Goal: Communication & Community: Answer question/provide support

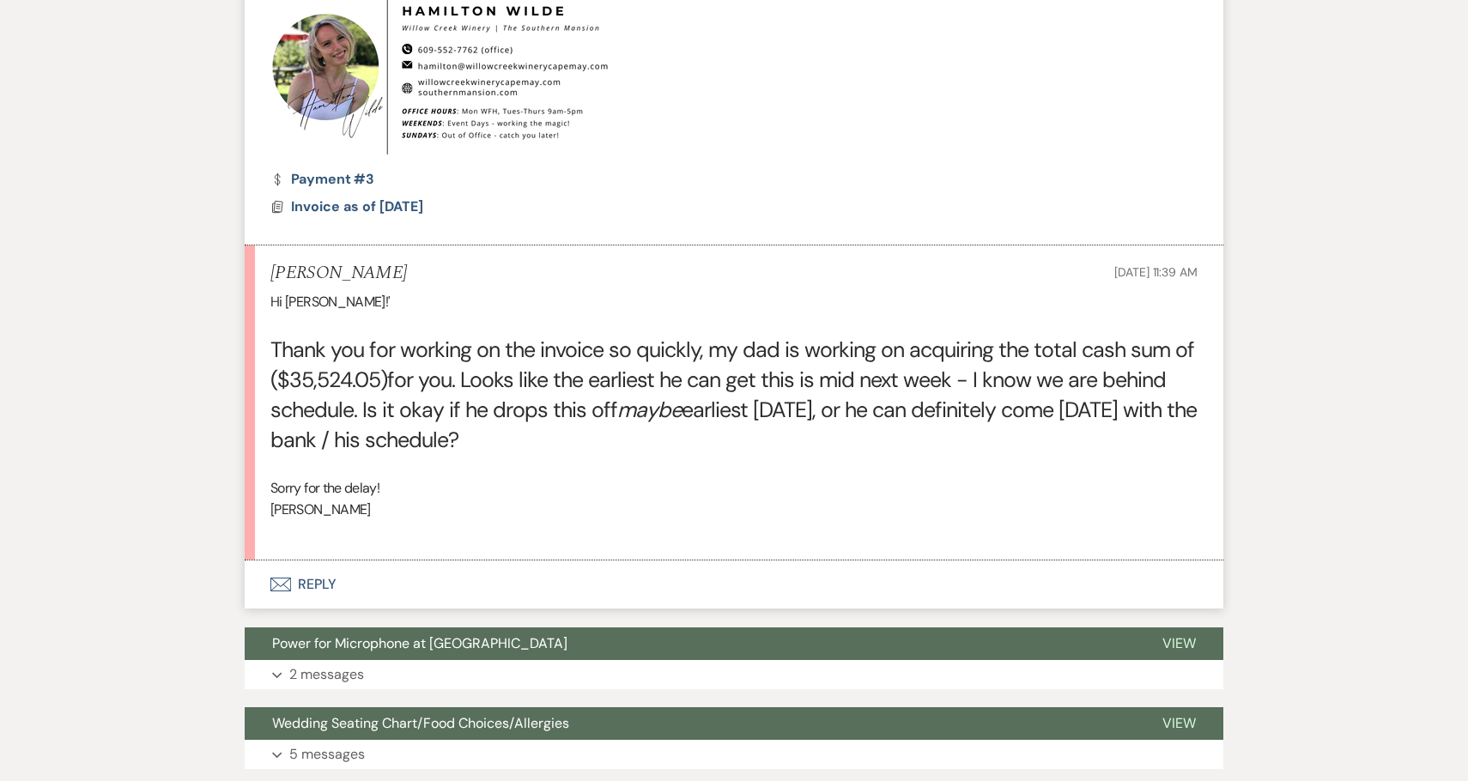
scroll to position [752, 0]
click at [590, 579] on button "Envelope Reply" at bounding box center [734, 585] width 979 height 48
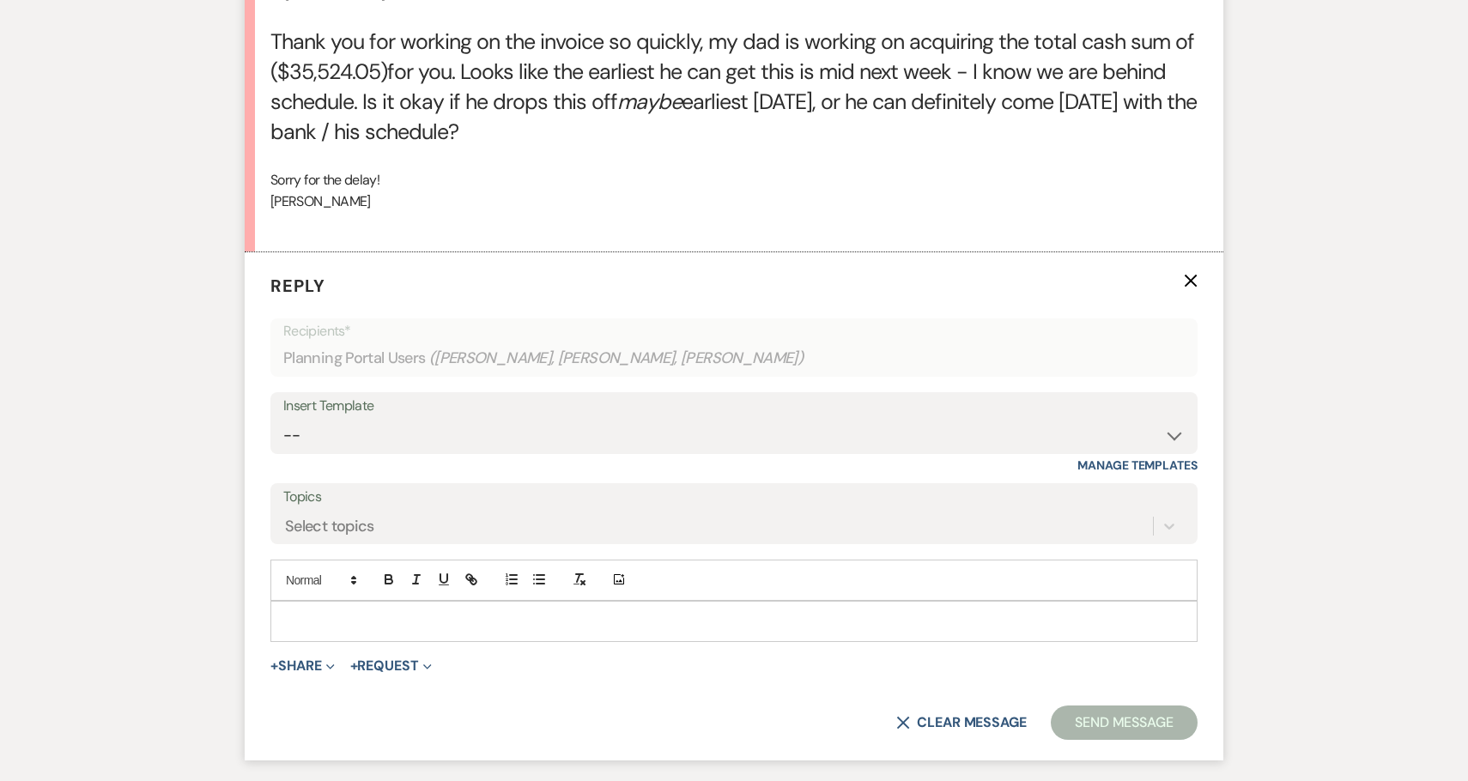
scroll to position [1064, 0]
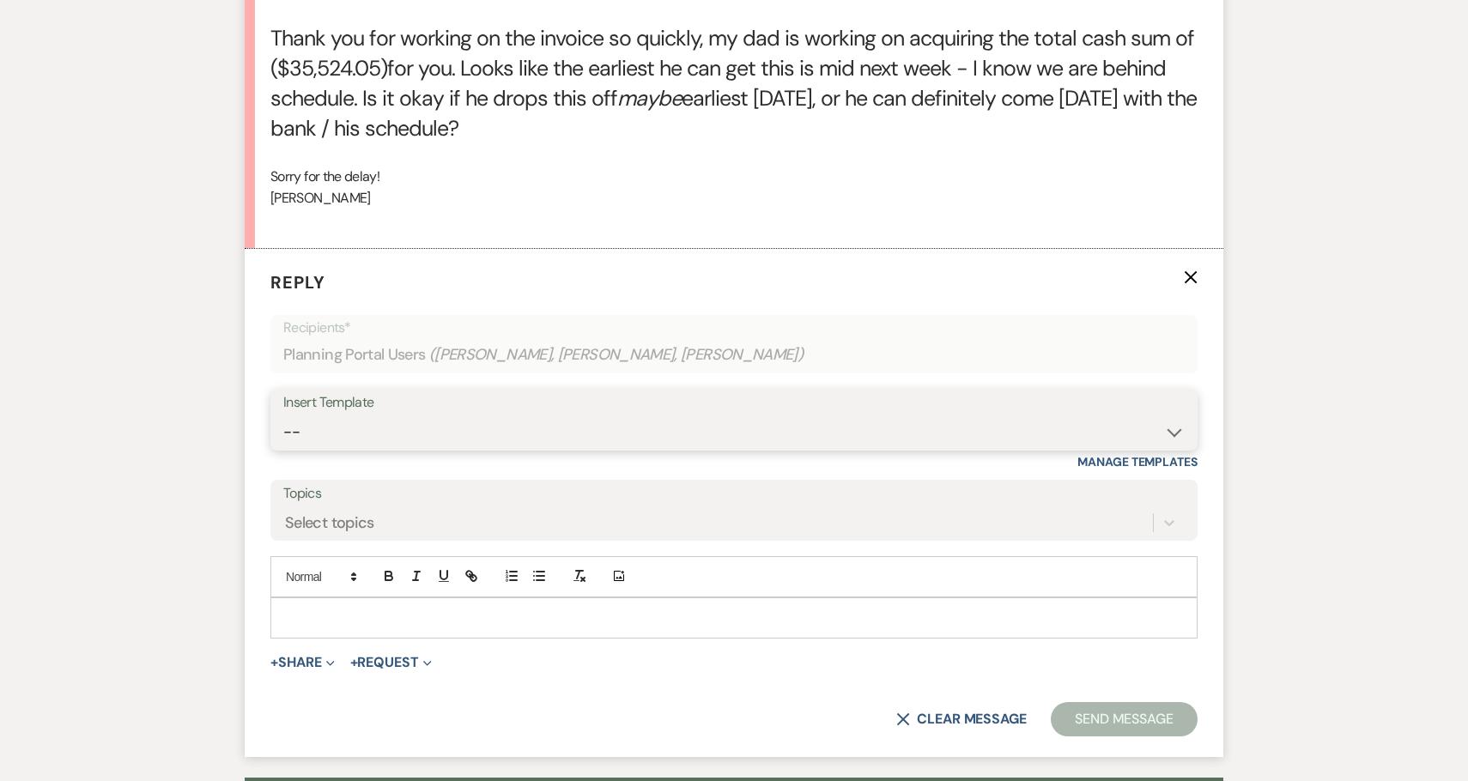
click at [479, 435] on select "-- Weven Planning Portal Introduction (Booked Events) 6-Month Check-in Review R…" at bounding box center [734, 432] width 902 height 33
select select "1589"
click at [283, 416] on select "-- Weven Planning Portal Introduction (Booked Events) 6-Month Check-in Review R…" at bounding box center [734, 432] width 902 height 33
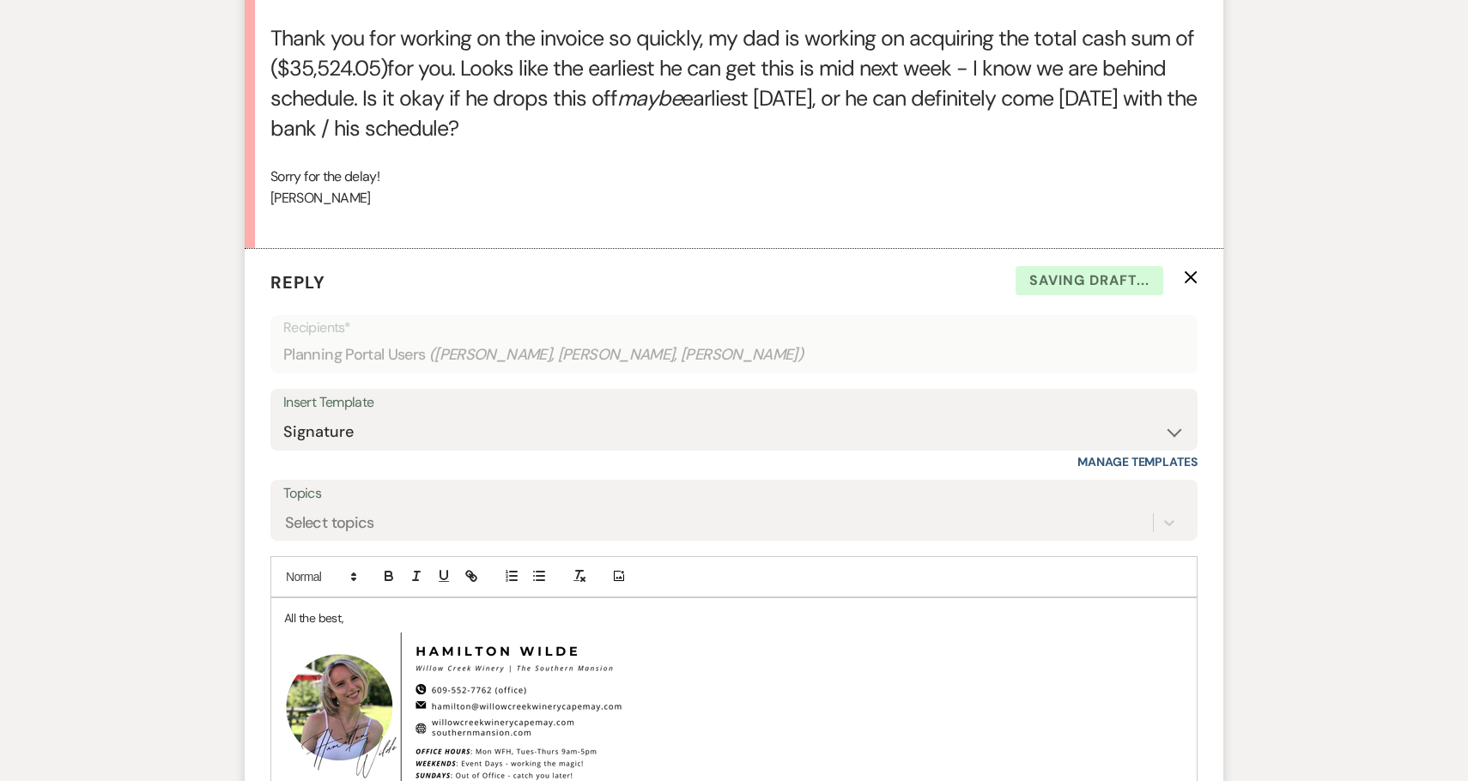
click at [279, 616] on div "All the best, ﻿ ﻿" at bounding box center [734, 703] width 926 height 211
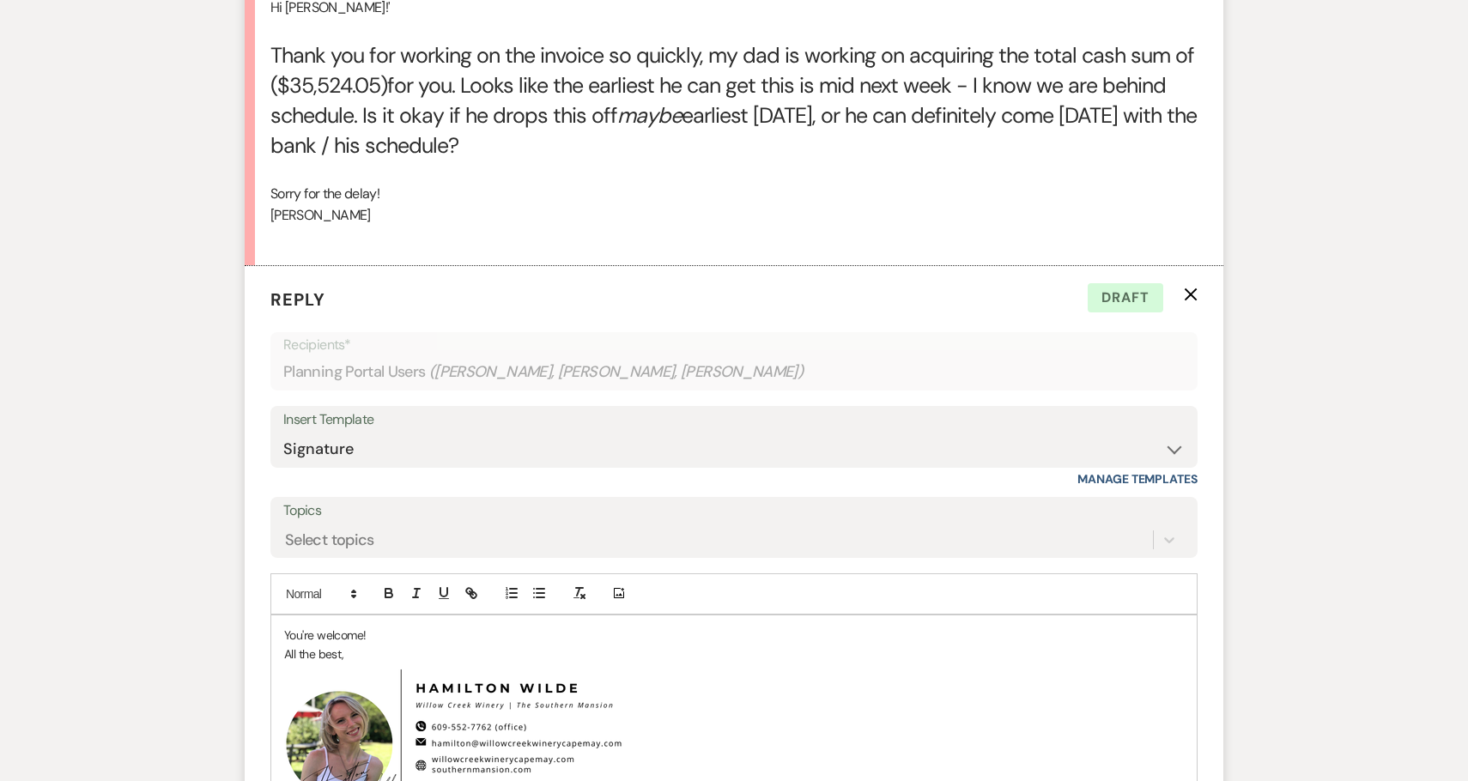
scroll to position [1048, 0]
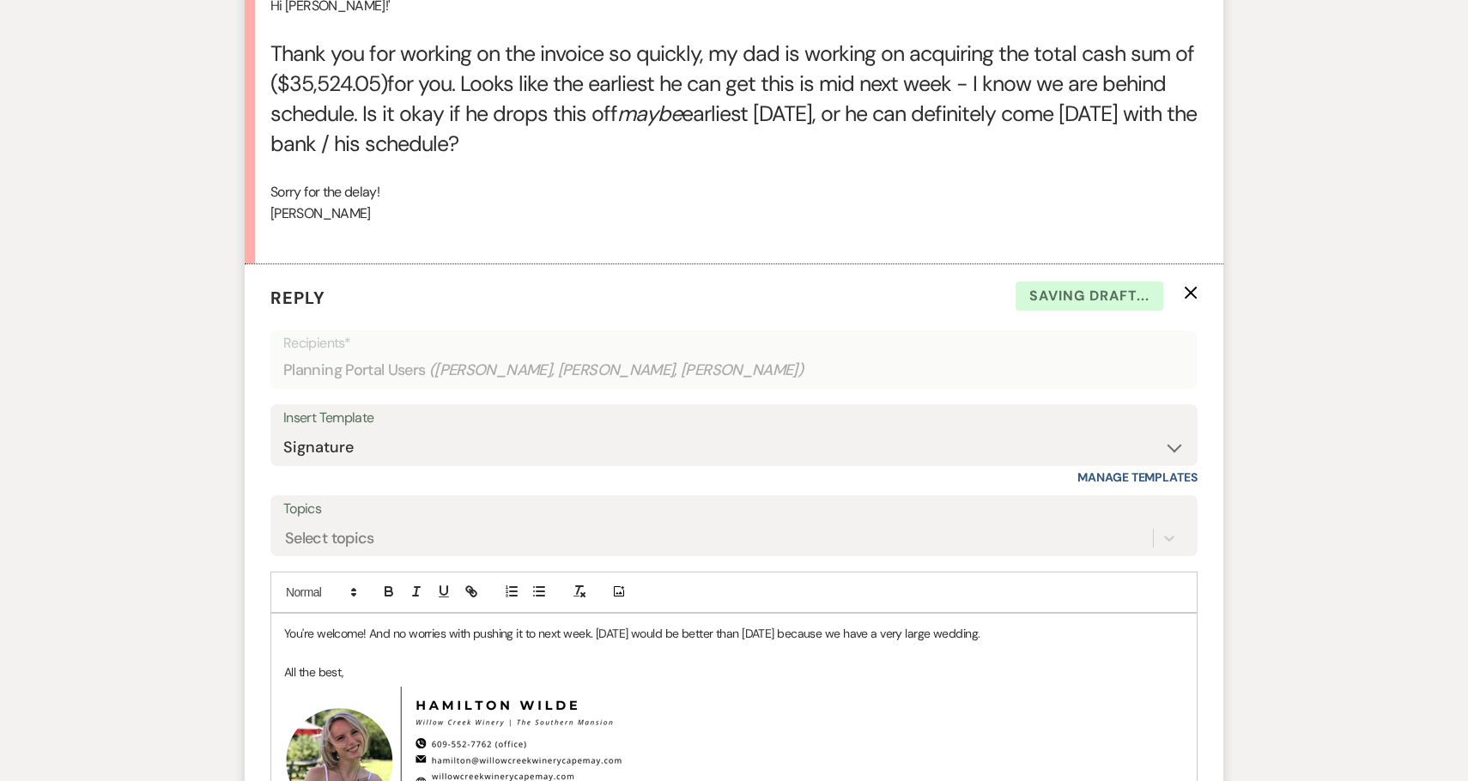
click at [596, 635] on p "You're welcome! And no worries with pushing it to next week. [DATE] would be be…" at bounding box center [734, 633] width 900 height 19
